Goal: Task Accomplishment & Management: Complete application form

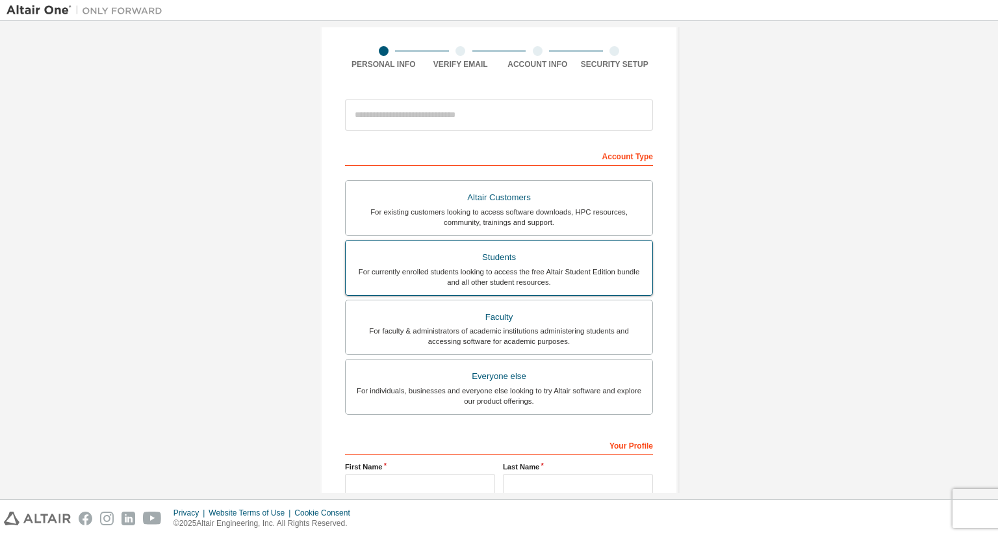
scroll to position [220, 0]
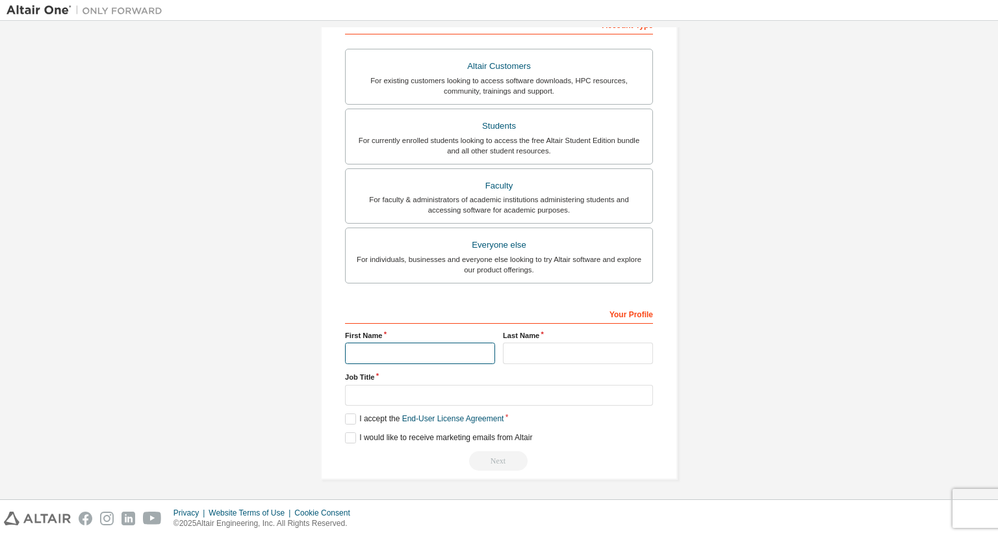
click at [422, 353] on input "text" at bounding box center [420, 352] width 150 height 21
type input "****"
click at [557, 346] on input "text" at bounding box center [578, 352] width 150 height 21
type input "*******"
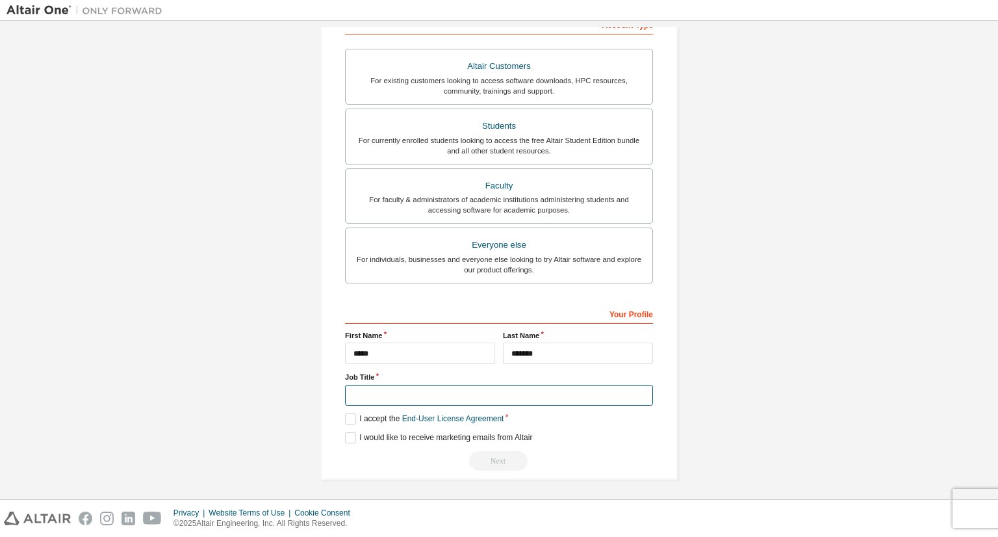
click at [400, 391] on input "text" at bounding box center [499, 395] width 308 height 21
type input "**********"
click at [414, 405] on div "**********" at bounding box center [499, 387] width 308 height 168
click at [379, 415] on label "I accept the End-User License Agreement" at bounding box center [424, 418] width 159 height 11
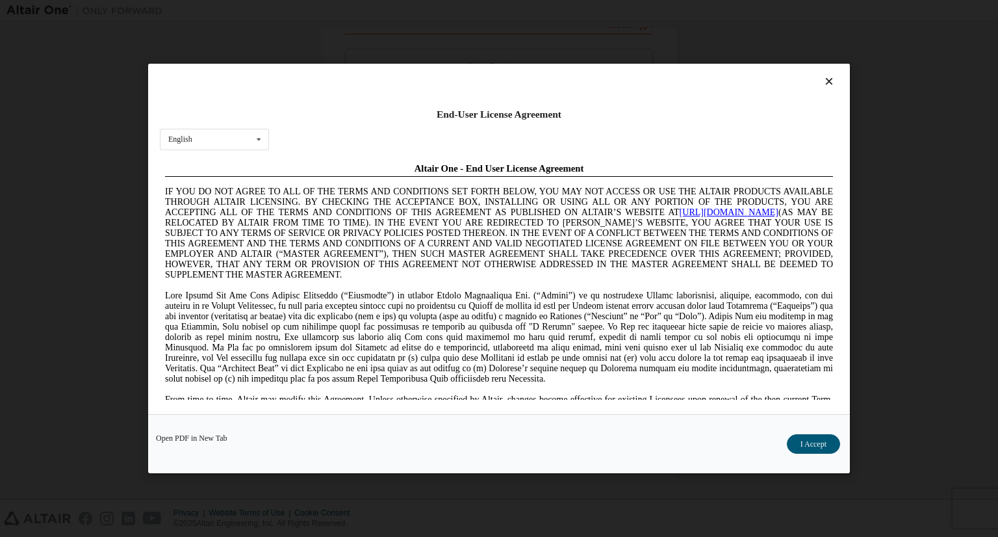
scroll to position [0, 0]
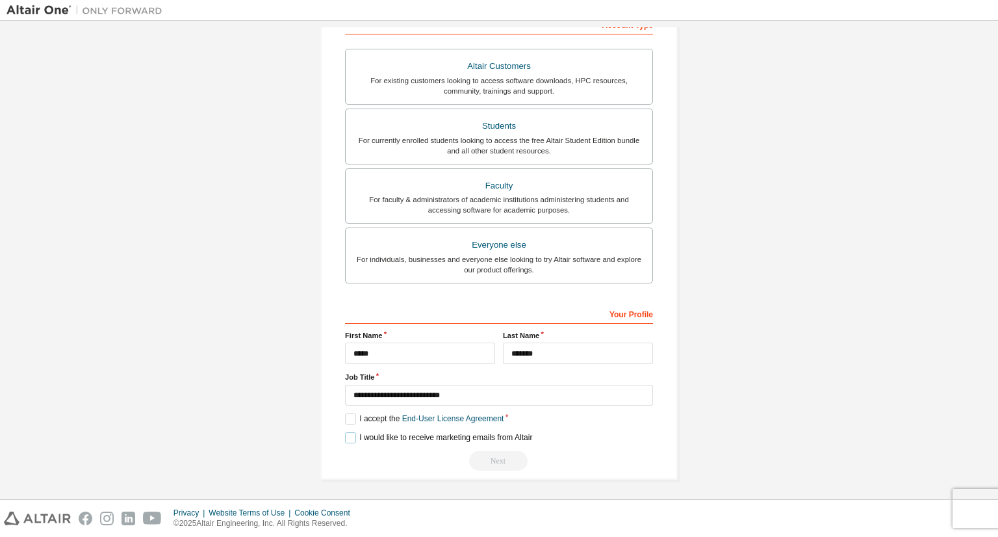
click at [409, 433] on label "I would like to receive marketing emails from Altair" at bounding box center [438, 437] width 187 height 11
click at [507, 452] on div "Next" at bounding box center [499, 460] width 308 height 19
click at [505, 454] on div "Next" at bounding box center [499, 460] width 308 height 19
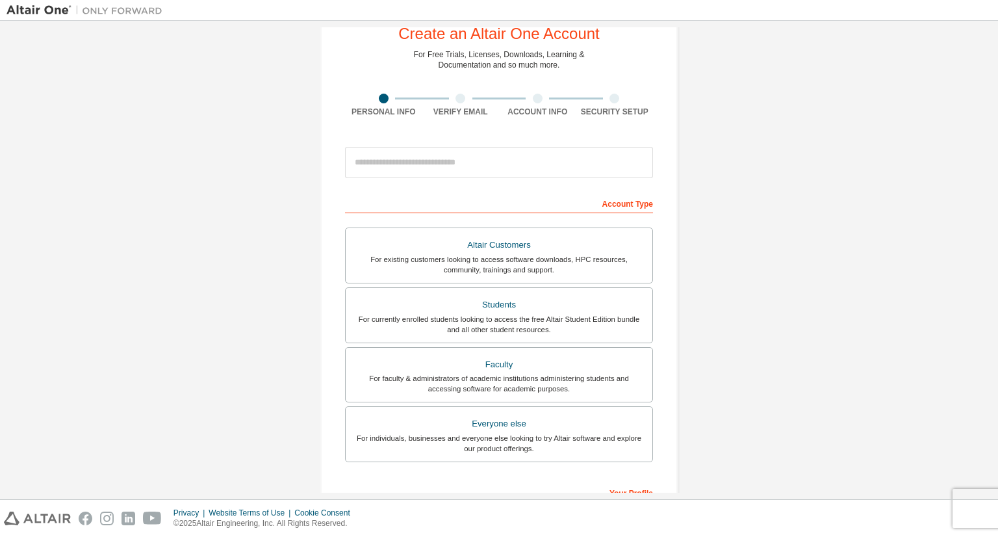
scroll to position [65, 0]
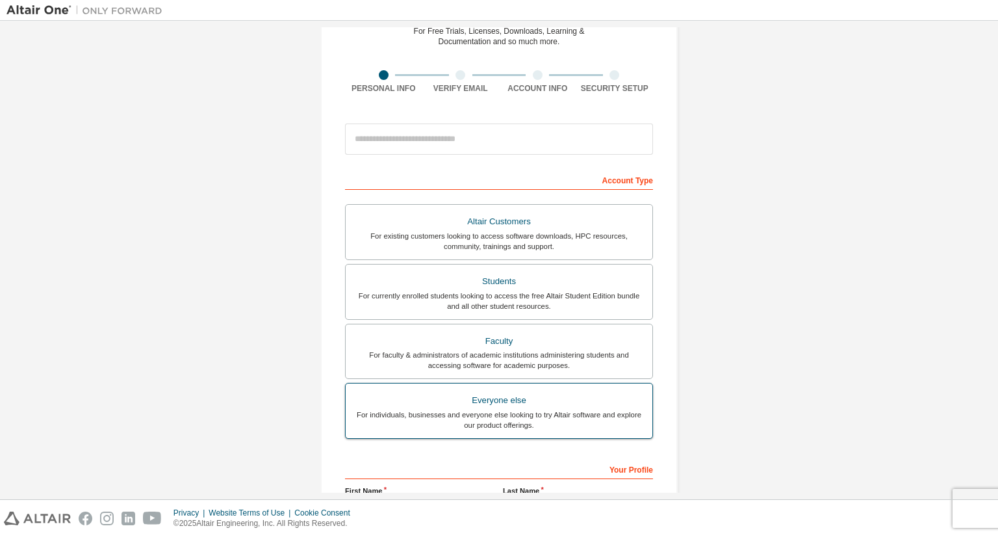
click at [524, 414] on div "For individuals, businesses and everyone else looking to try Altair software an…" at bounding box center [498, 419] width 291 height 21
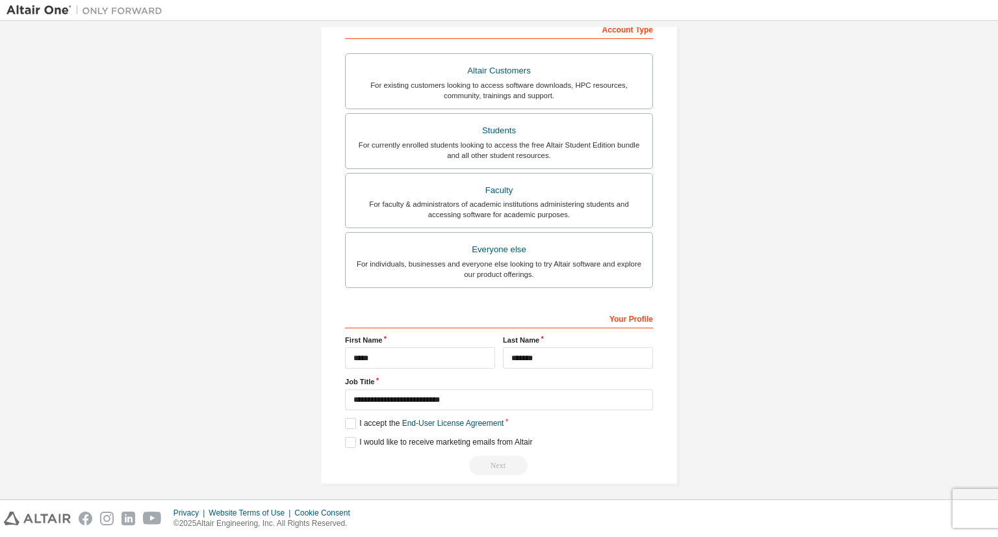
scroll to position [220, 0]
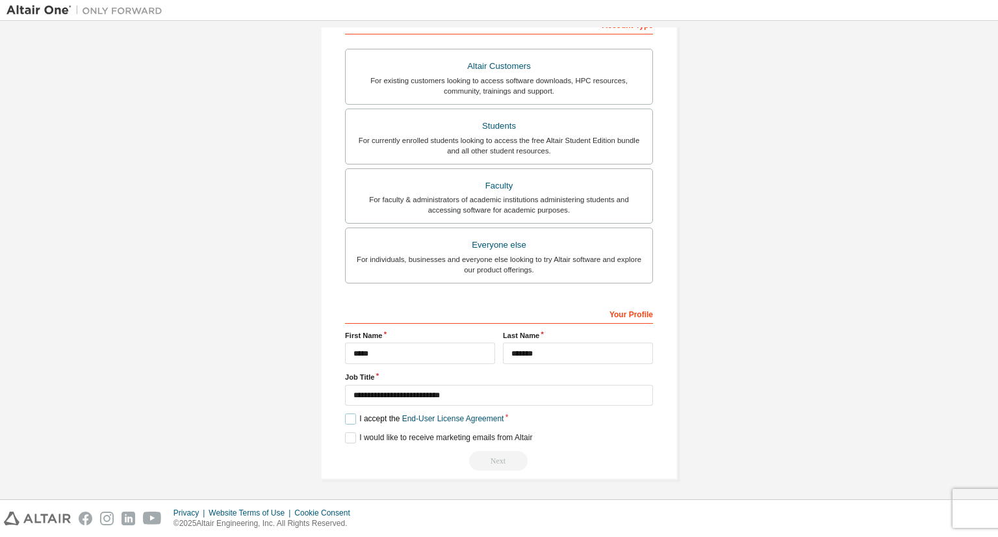
click at [353, 414] on label "I accept the End-User License Agreement" at bounding box center [424, 418] width 159 height 11
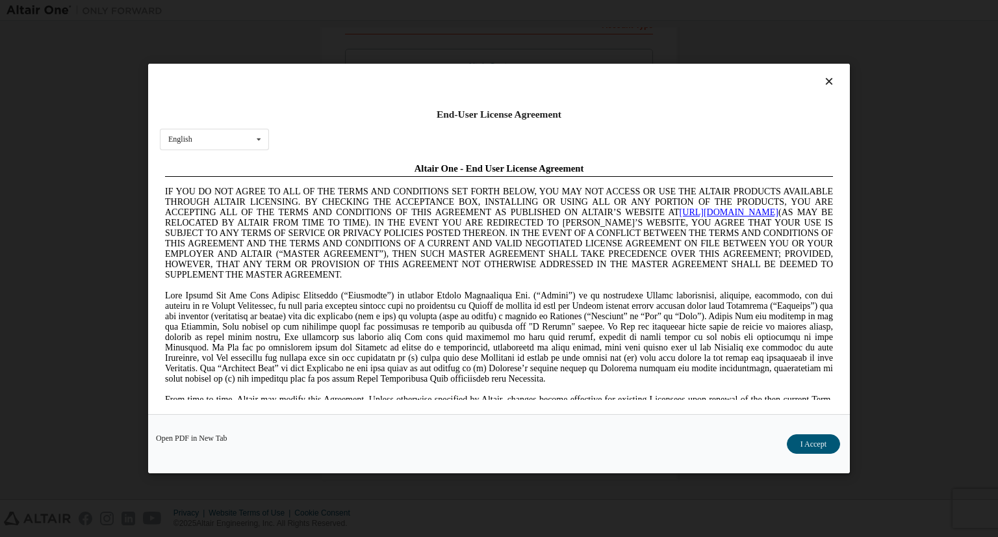
scroll to position [0, 0]
click at [253, 144] on icon at bounding box center [259, 139] width 16 height 20
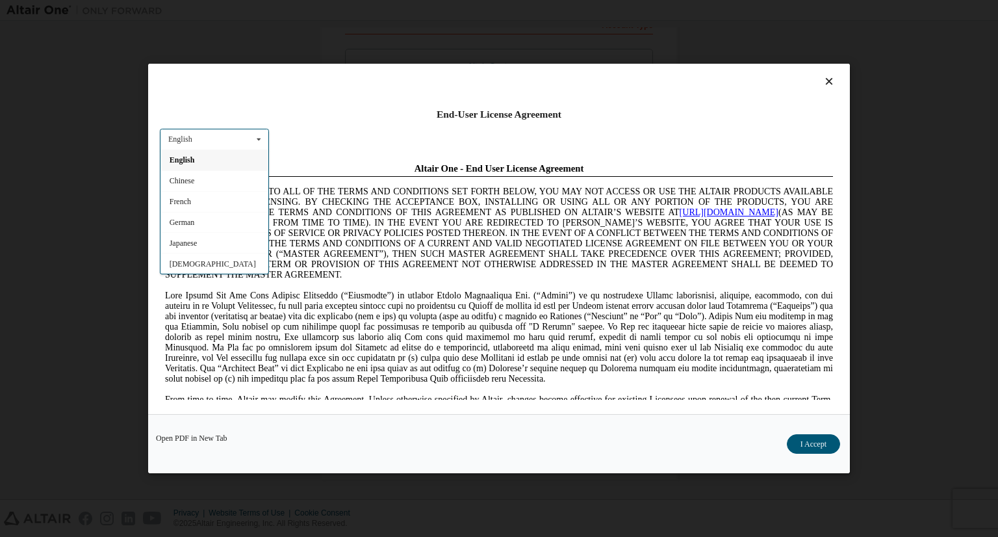
click at [253, 144] on icon at bounding box center [259, 139] width 16 height 20
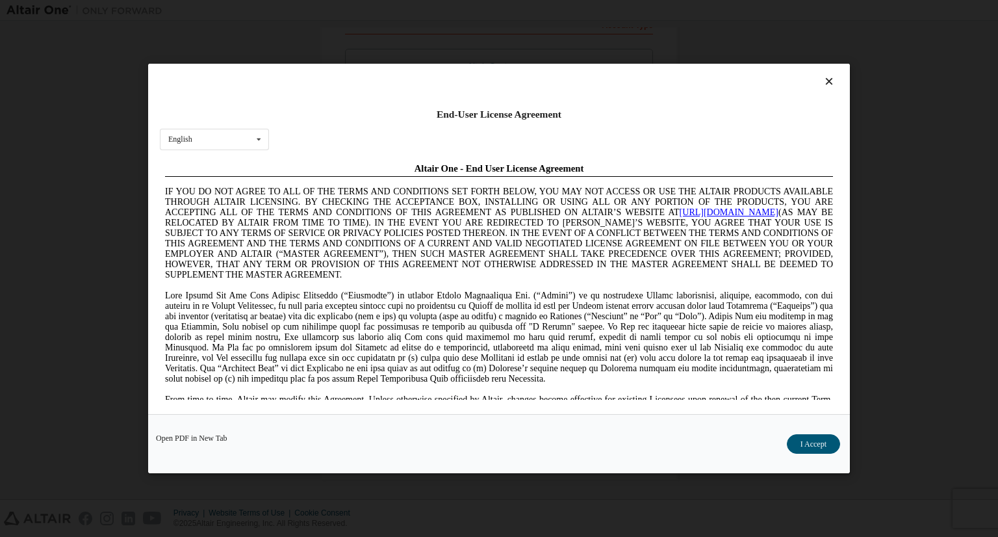
drag, startPoint x: 370, startPoint y: 162, endPoint x: 361, endPoint y: 159, distance: 8.8
click at [819, 442] on button "I Accept" at bounding box center [813, 443] width 53 height 19
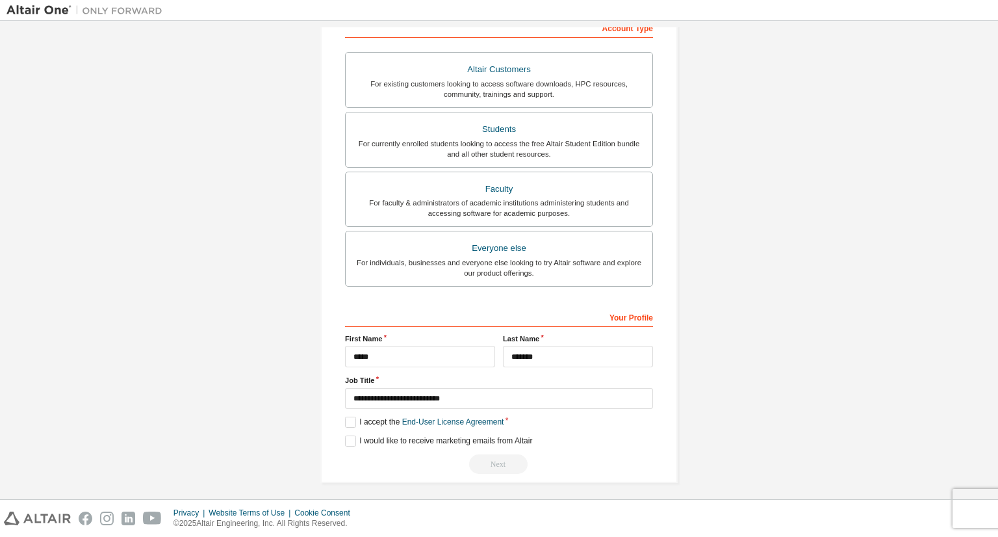
scroll to position [220, 0]
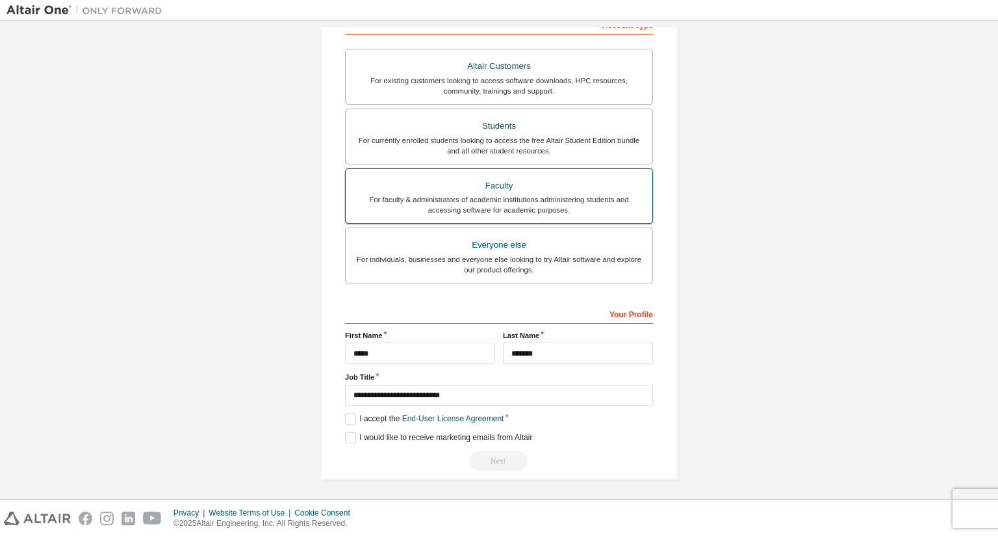
click at [546, 198] on div "For faculty & administrators of academic institutions administering students an…" at bounding box center [498, 204] width 291 height 21
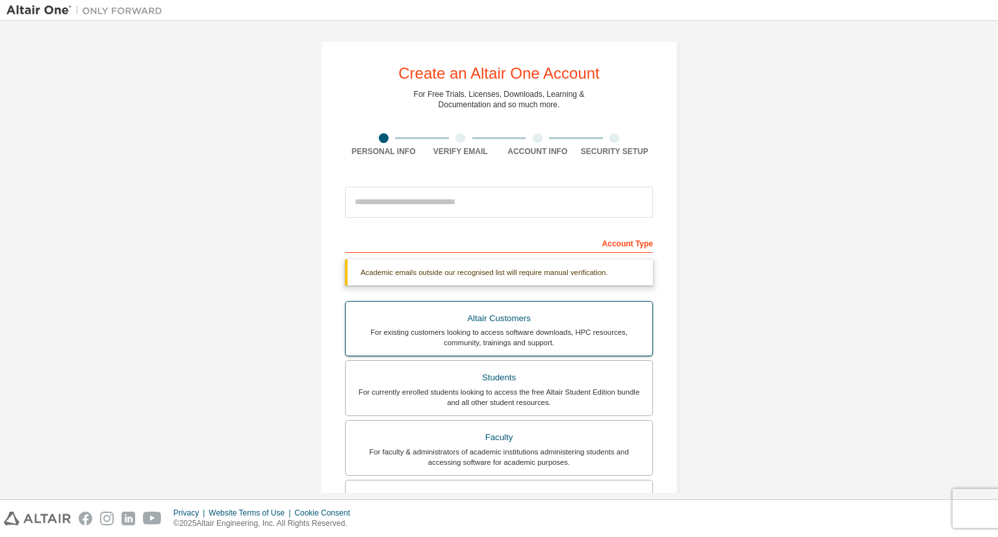
scroll to position [0, 0]
click at [532, 321] on div "Altair Customers" at bounding box center [498, 320] width 291 height 18
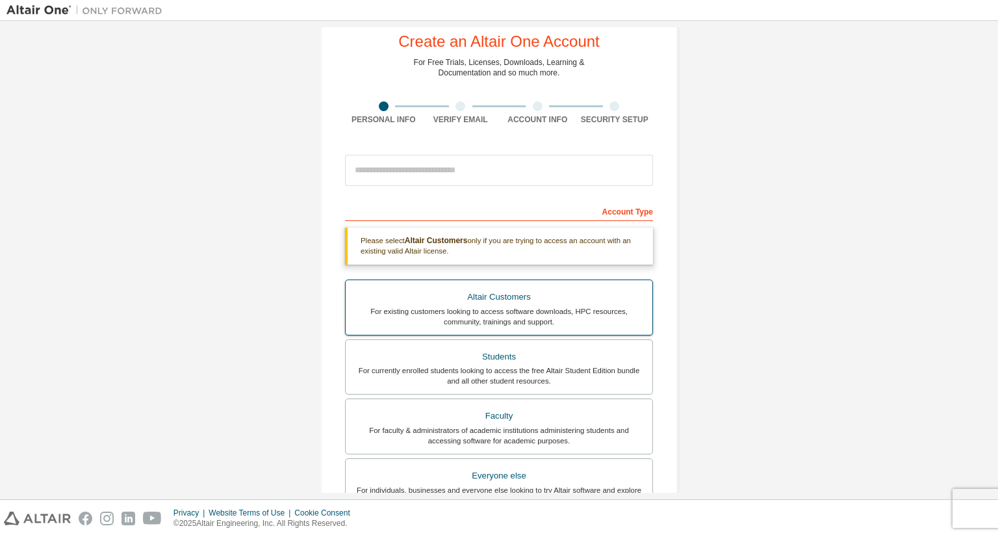
scroll to position [65, 0]
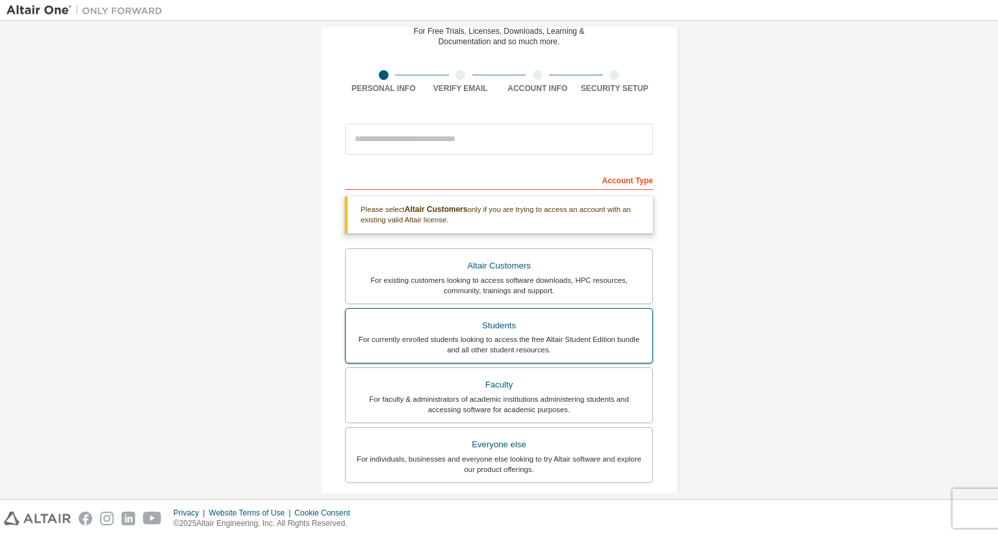
click at [534, 318] on div "Students" at bounding box center [498, 325] width 291 height 18
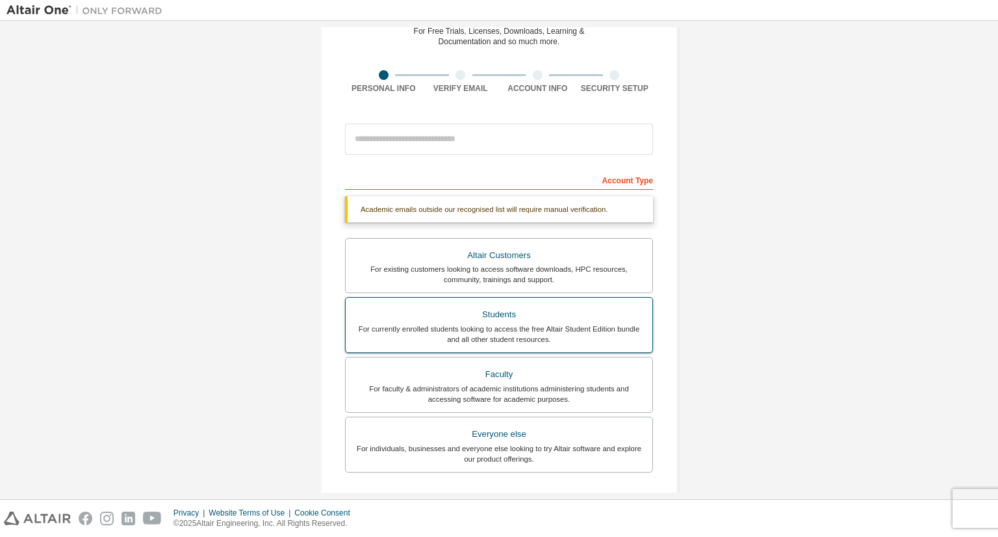
scroll to position [195, 0]
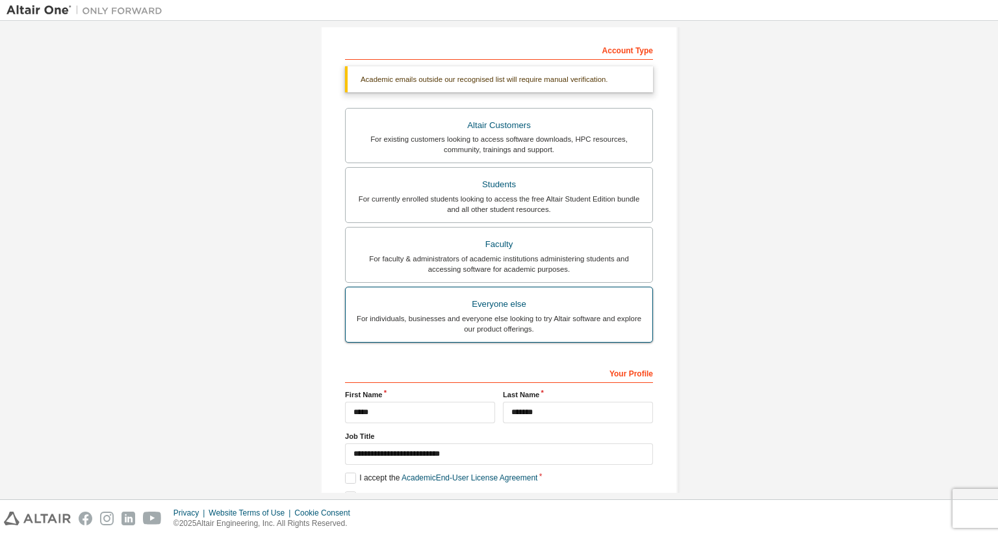
click at [546, 307] on div "Everyone else" at bounding box center [498, 304] width 291 height 18
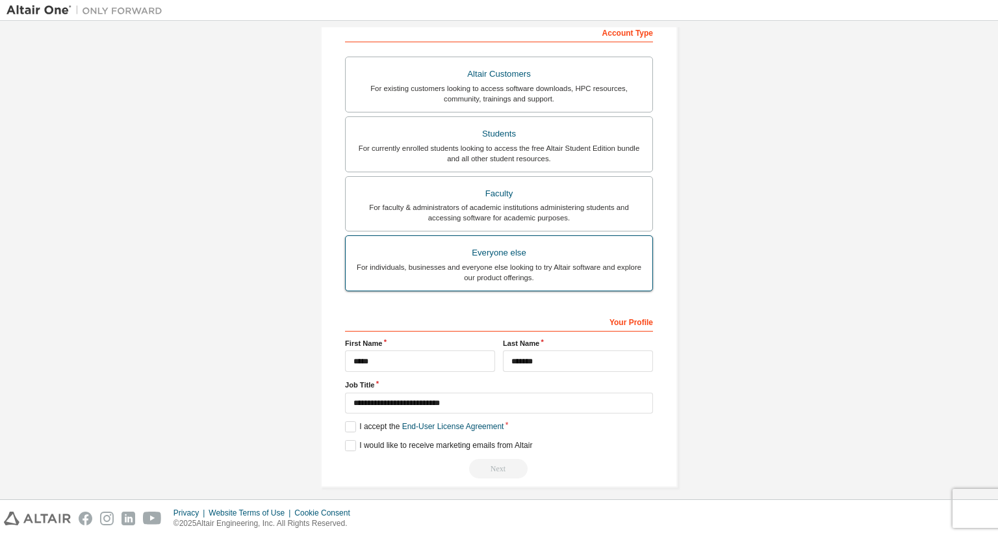
scroll to position [220, 0]
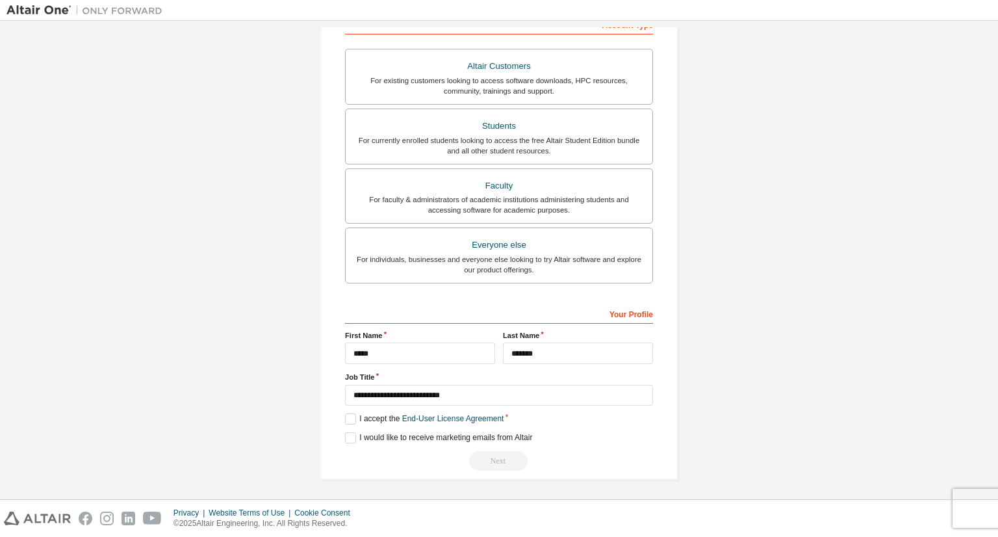
click at [415, 423] on div "**********" at bounding box center [499, 387] width 308 height 168
click at [385, 424] on div "**********" at bounding box center [499, 387] width 308 height 168
click at [383, 416] on label "I accept the End-User License Agreement" at bounding box center [424, 418] width 159 height 11
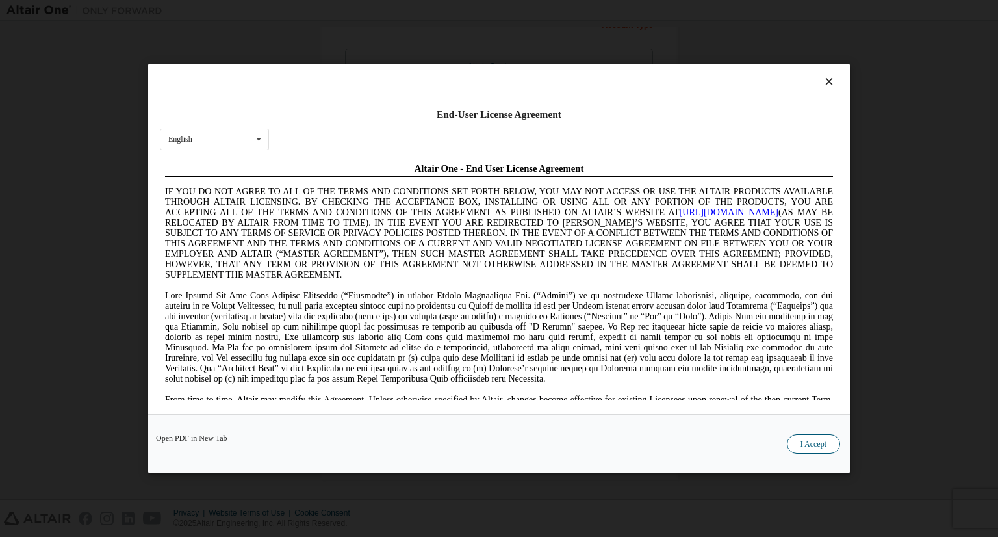
scroll to position [0, 0]
click at [816, 445] on button "I Accept" at bounding box center [813, 443] width 53 height 19
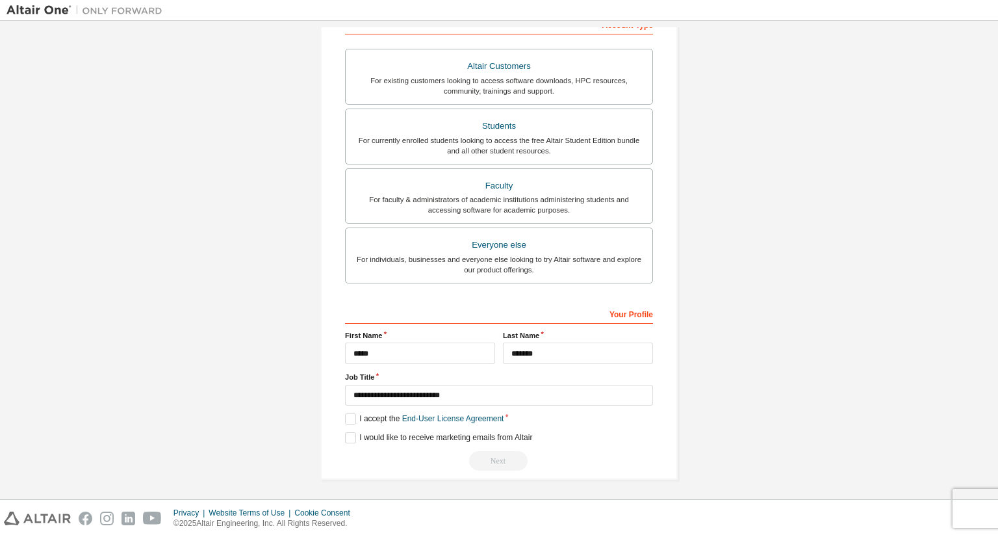
click at [483, 451] on div "Next" at bounding box center [499, 460] width 308 height 19
click at [486, 453] on div "Next" at bounding box center [499, 460] width 308 height 19
click at [487, 455] on div "Next" at bounding box center [499, 460] width 308 height 19
click at [486, 457] on div "Next" at bounding box center [499, 460] width 308 height 19
click at [460, 437] on label "I would like to receive marketing emails from Altair" at bounding box center [438, 437] width 187 height 11
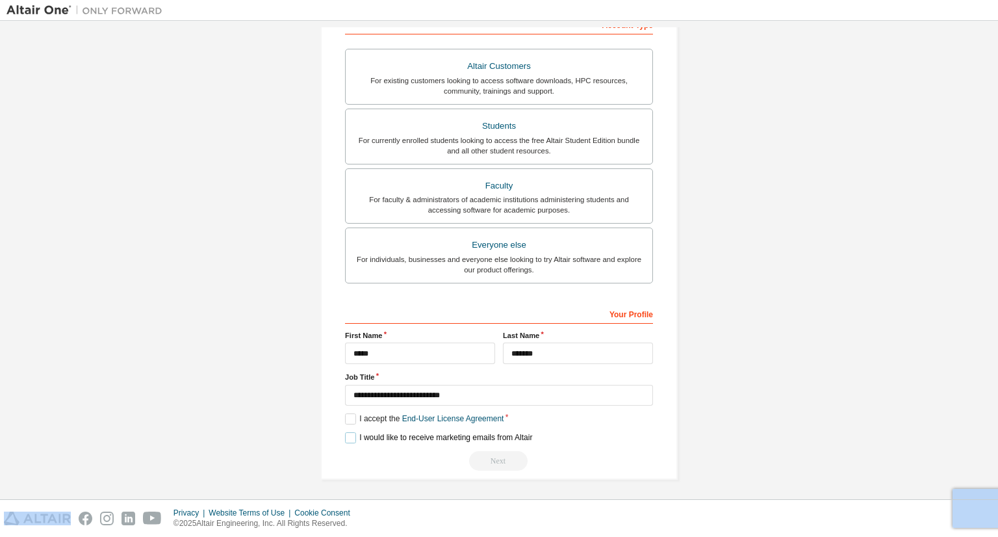
click at [416, 436] on label "I would like to receive marketing emails from Altair" at bounding box center [438, 437] width 187 height 11
click at [353, 354] on input "****" at bounding box center [420, 352] width 150 height 21
type input "****"
click at [602, 432] on div "I would like to receive marketing emails from Altair" at bounding box center [499, 437] width 308 height 11
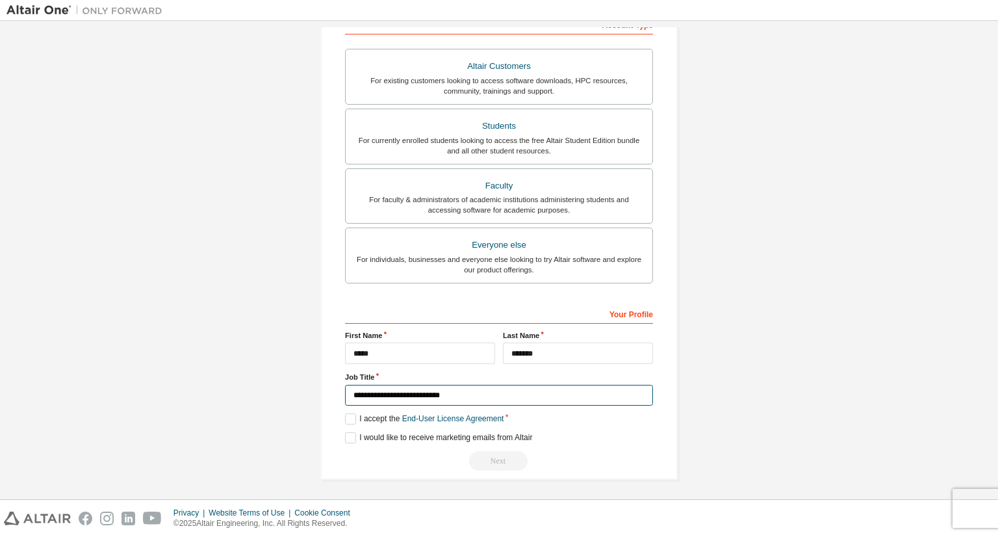
click at [468, 396] on input "**********" at bounding box center [499, 395] width 308 height 21
click at [582, 405] on div "**********" at bounding box center [499, 387] width 308 height 168
click at [348, 417] on label "I accept the End-User License Agreement" at bounding box center [424, 418] width 159 height 11
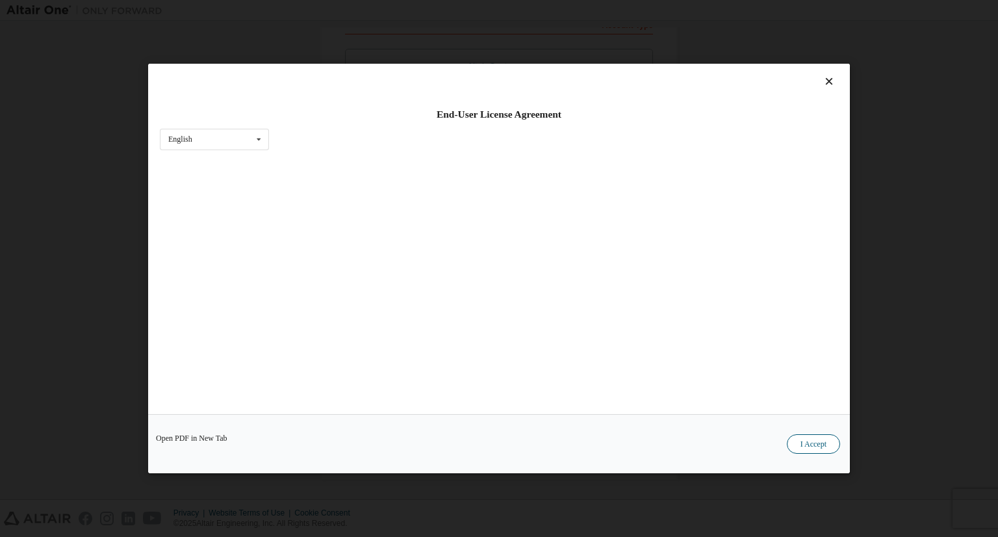
click at [824, 442] on button "I Accept" at bounding box center [813, 443] width 53 height 19
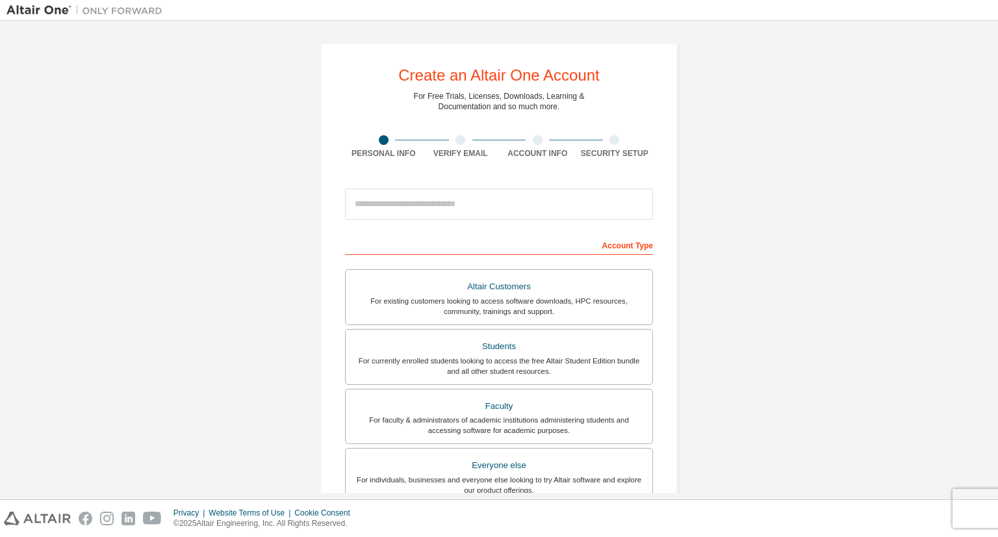
click at [459, 138] on div at bounding box center [460, 140] width 10 height 10
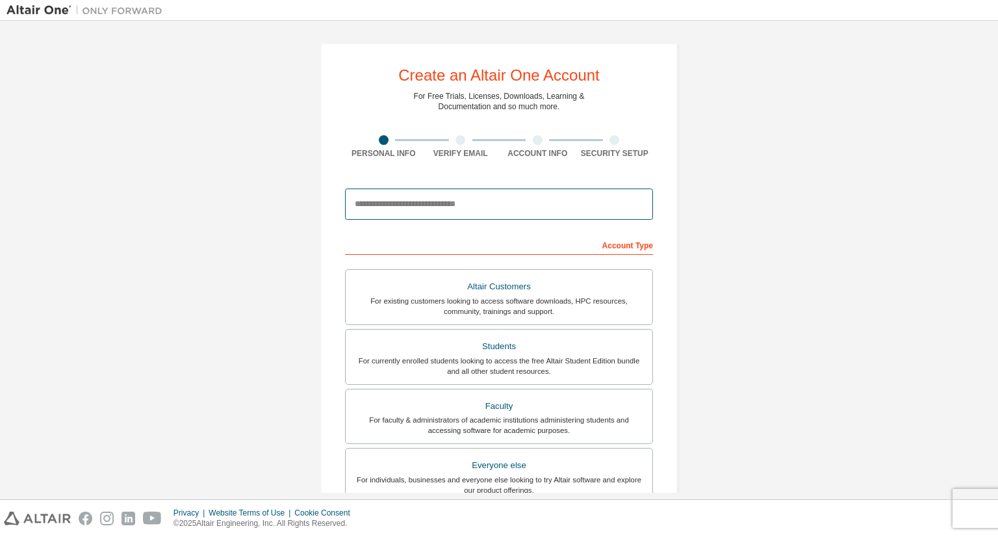
click at [411, 200] on input "email" at bounding box center [499, 203] width 308 height 31
type input "*"
